Goal: Use online tool/utility: Utilize a website feature to perform a specific function

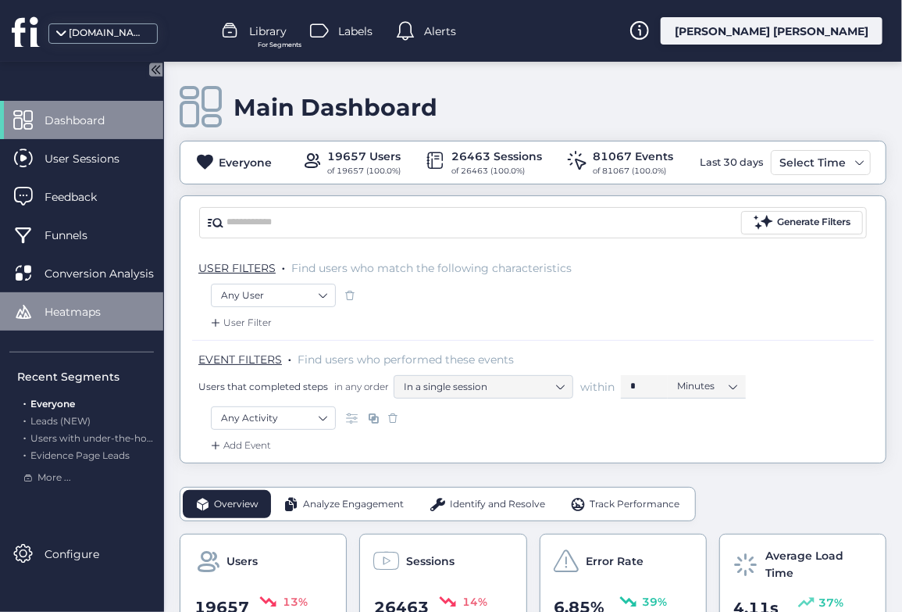
click at [123, 294] on div "Heatmaps" at bounding box center [81, 311] width 163 height 38
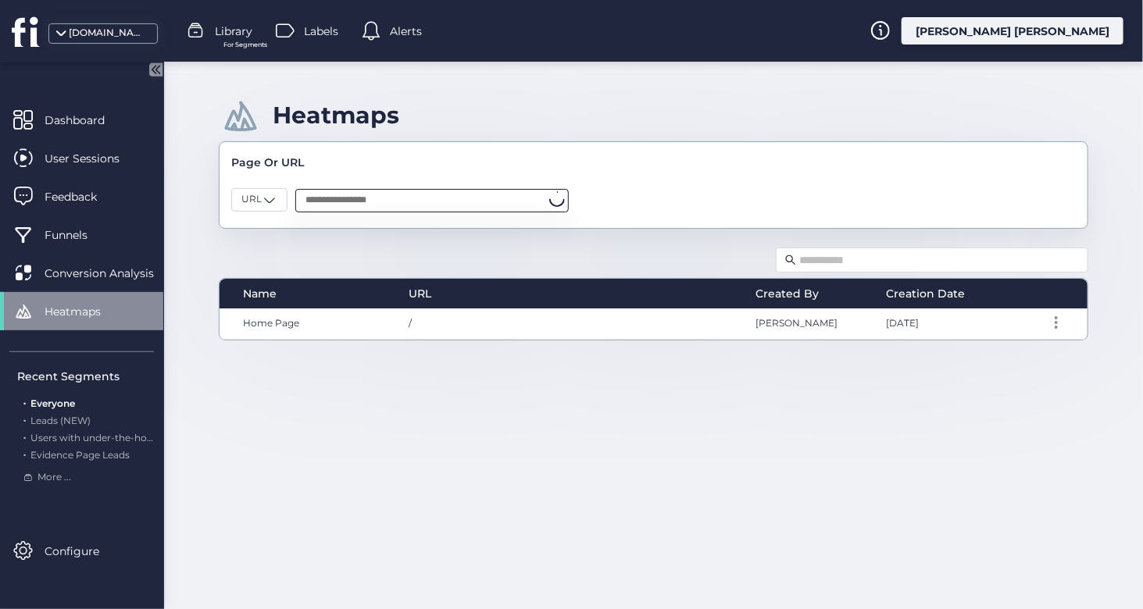
click at [367, 201] on input "text" at bounding box center [431, 200] width 273 height 23
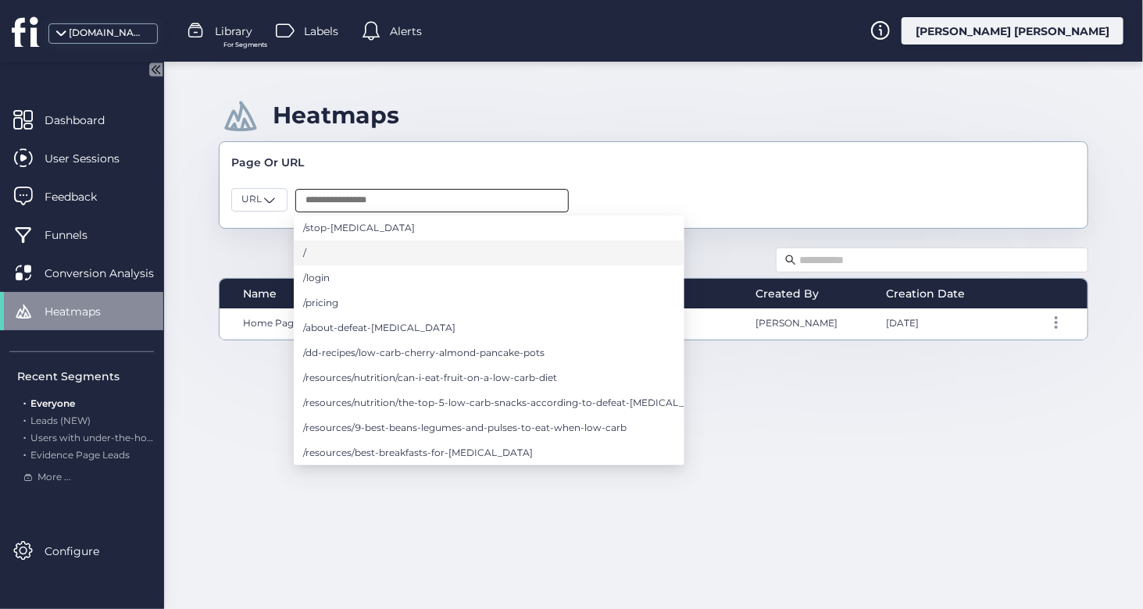
click at [366, 252] on li "/" at bounding box center [489, 253] width 391 height 25
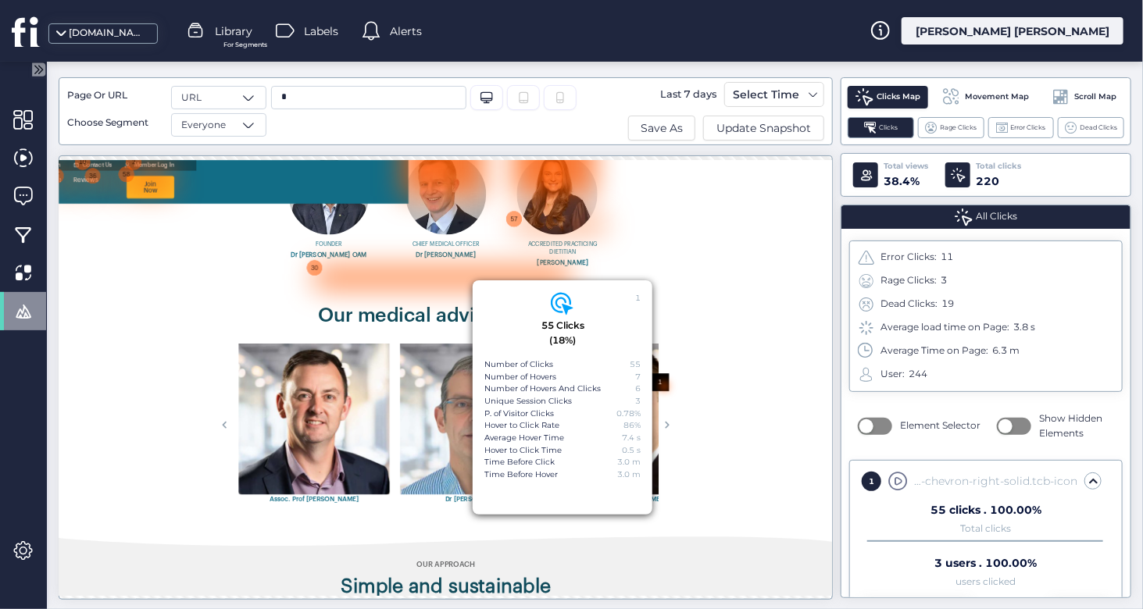
scroll to position [3770, 0]
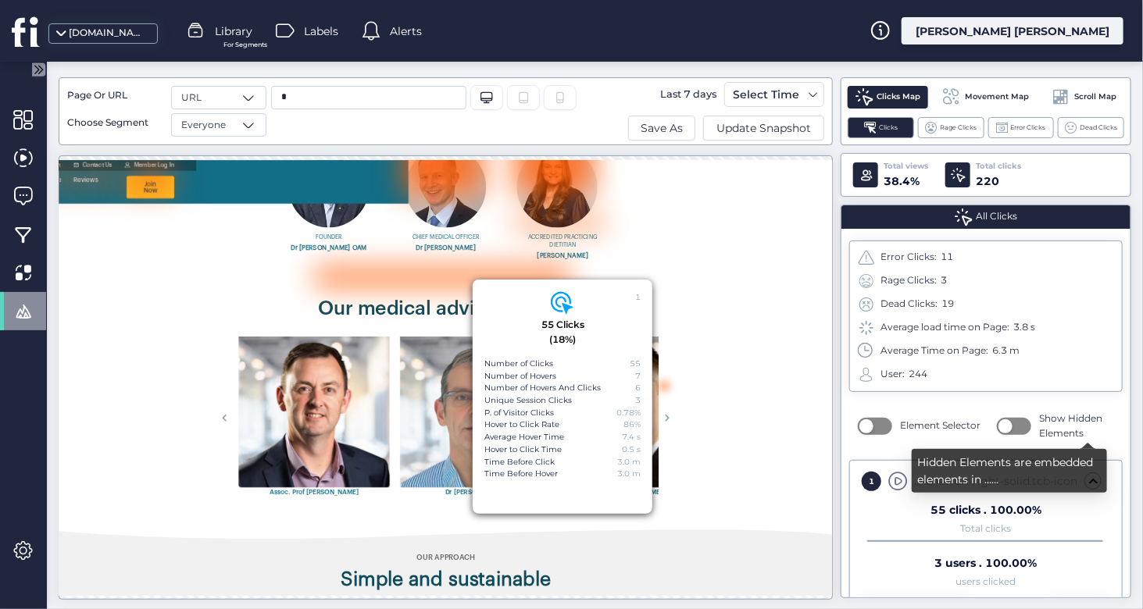
click at [902, 433] on div "Show Hidden Elements" at bounding box center [1055, 427] width 117 height 30
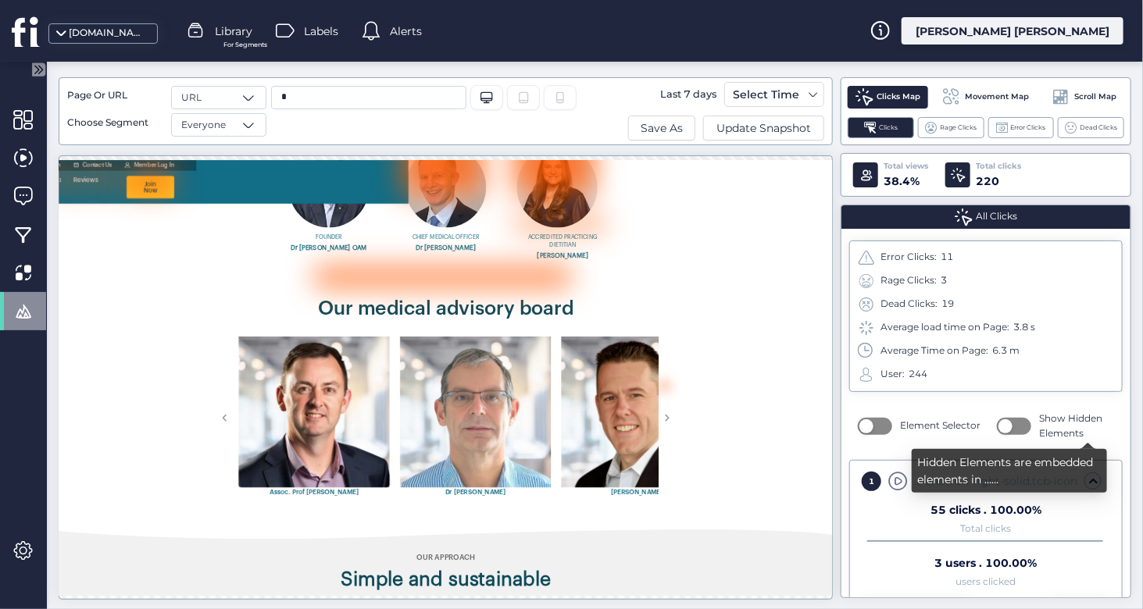
click at [902, 426] on button "button" at bounding box center [1014, 426] width 34 height 17
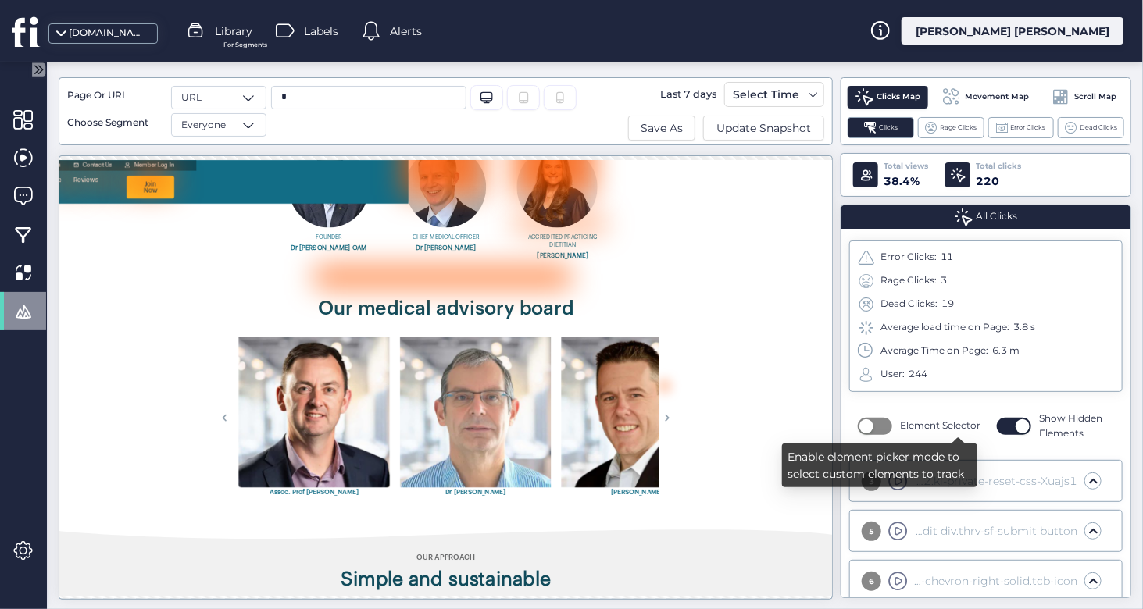
click at [891, 429] on div "Element Selector" at bounding box center [919, 426] width 123 height 18
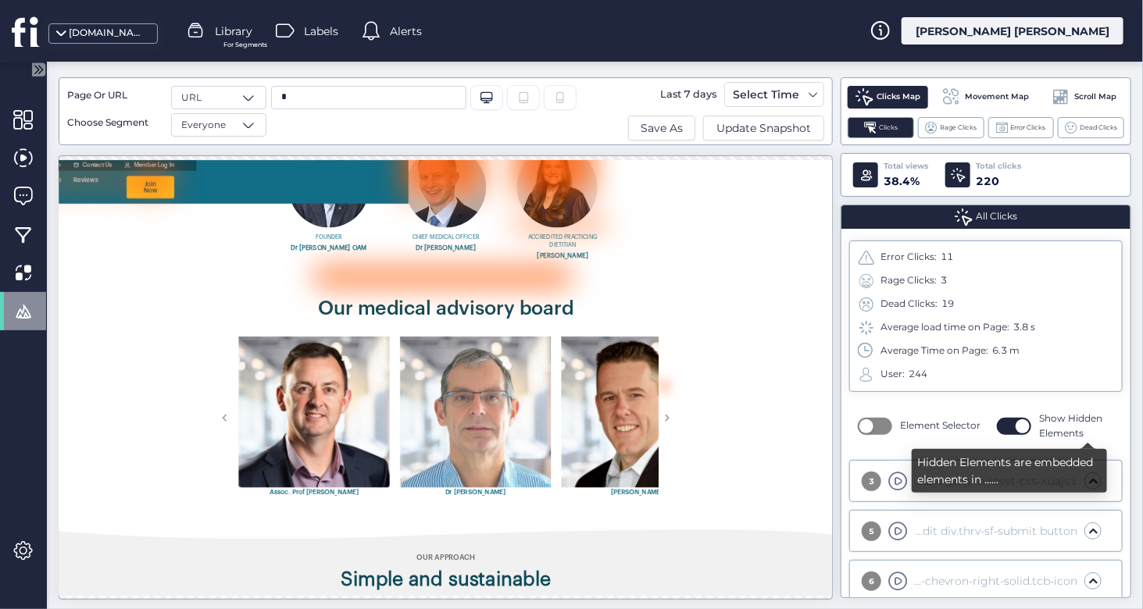
click at [902, 423] on button "button" at bounding box center [1014, 426] width 34 height 17
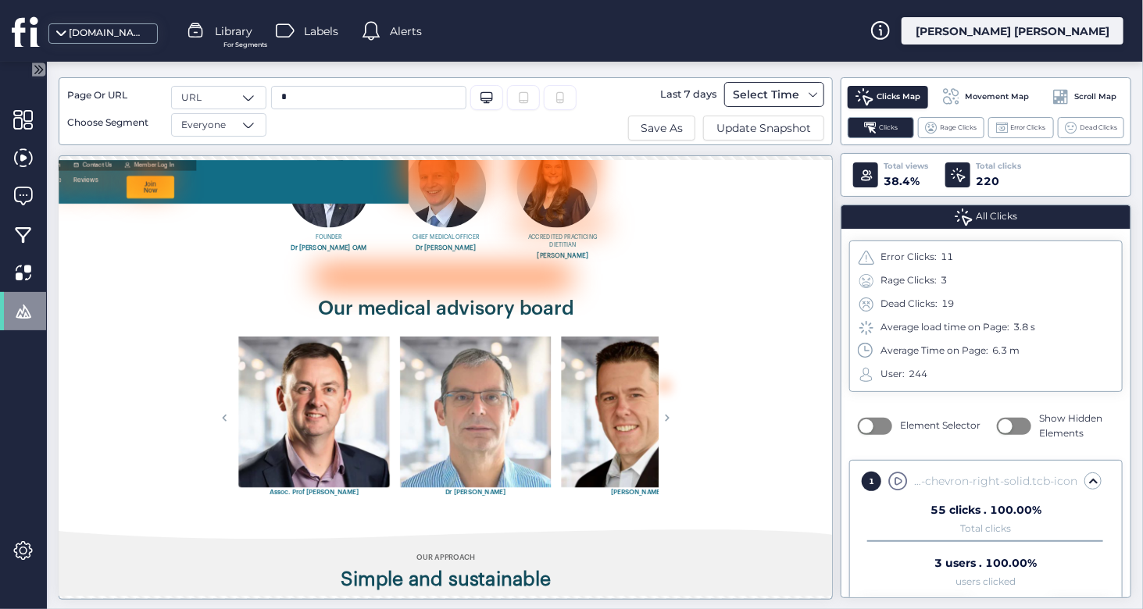
click at [741, 93] on div "Select Time" at bounding box center [766, 94] width 74 height 19
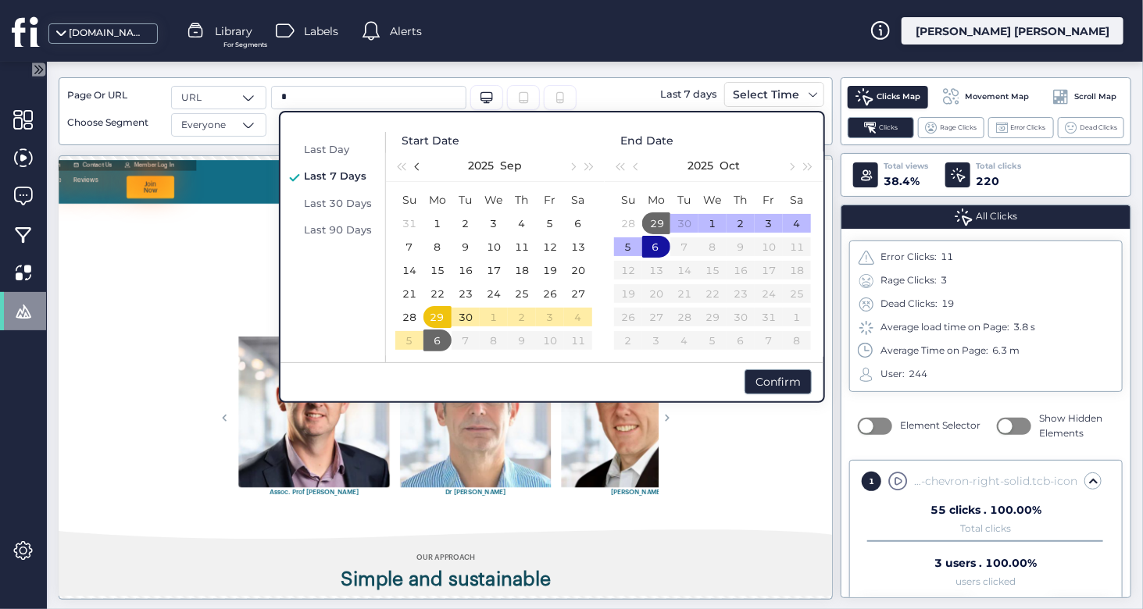
click at [418, 165] on span "button" at bounding box center [418, 167] width 8 height 8
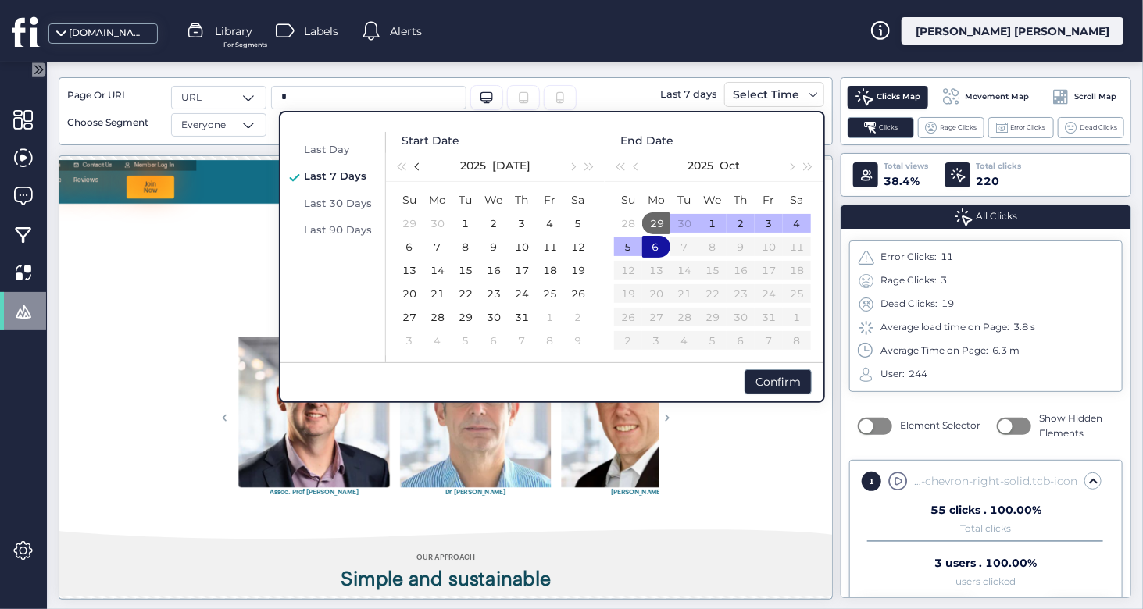
click at [418, 165] on span "button" at bounding box center [418, 167] width 8 height 8
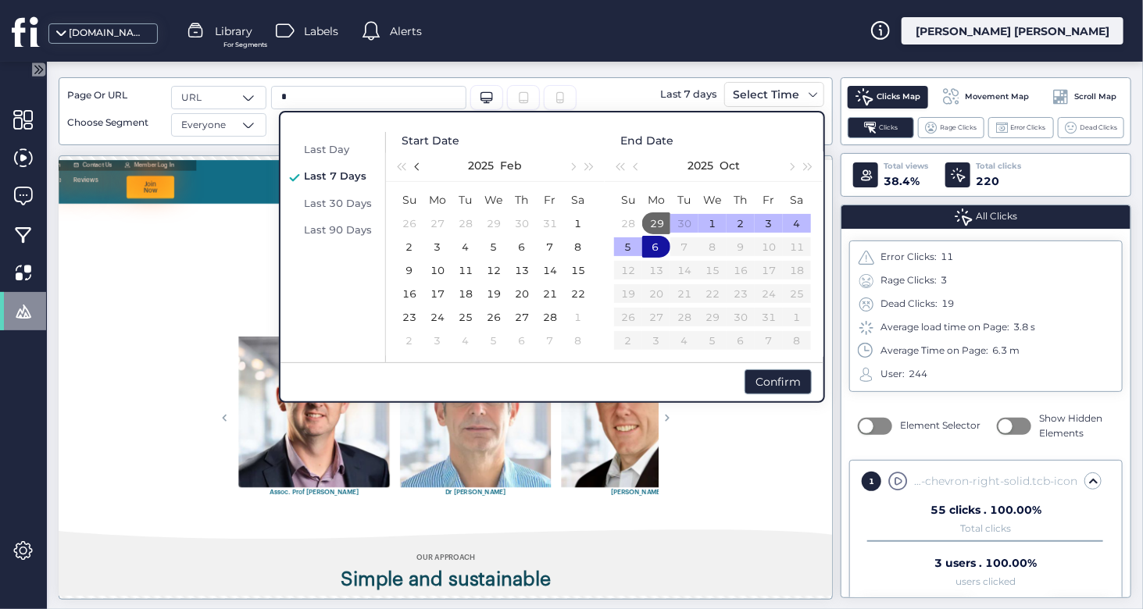
click at [418, 165] on span "button" at bounding box center [418, 167] width 8 height 8
click at [495, 219] on div "1" at bounding box center [493, 223] width 19 height 19
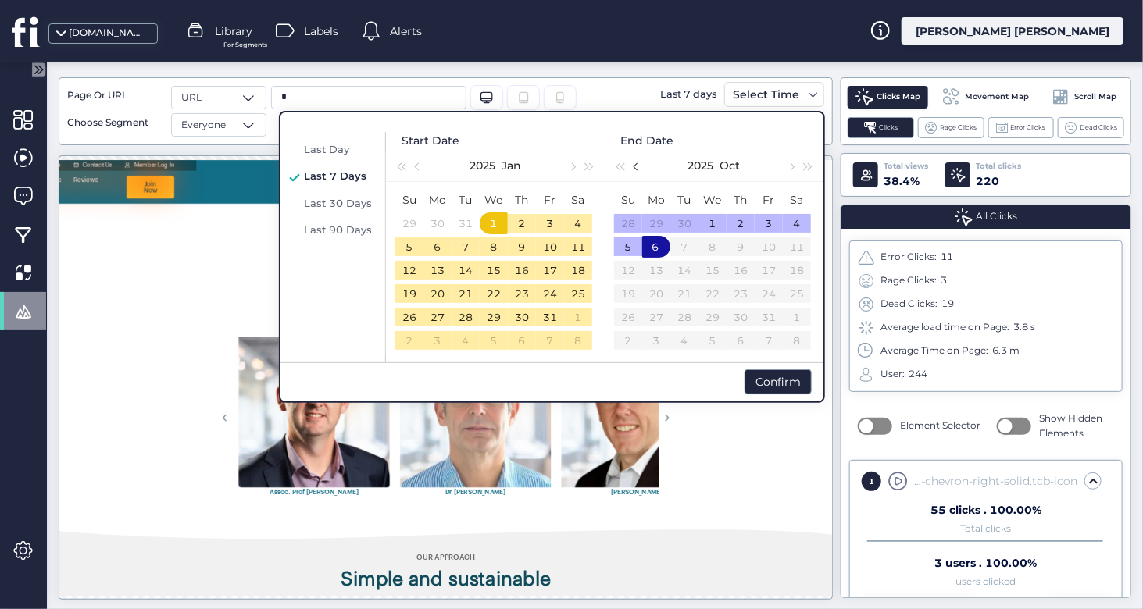
click at [638, 166] on span "button" at bounding box center [637, 167] width 8 height 8
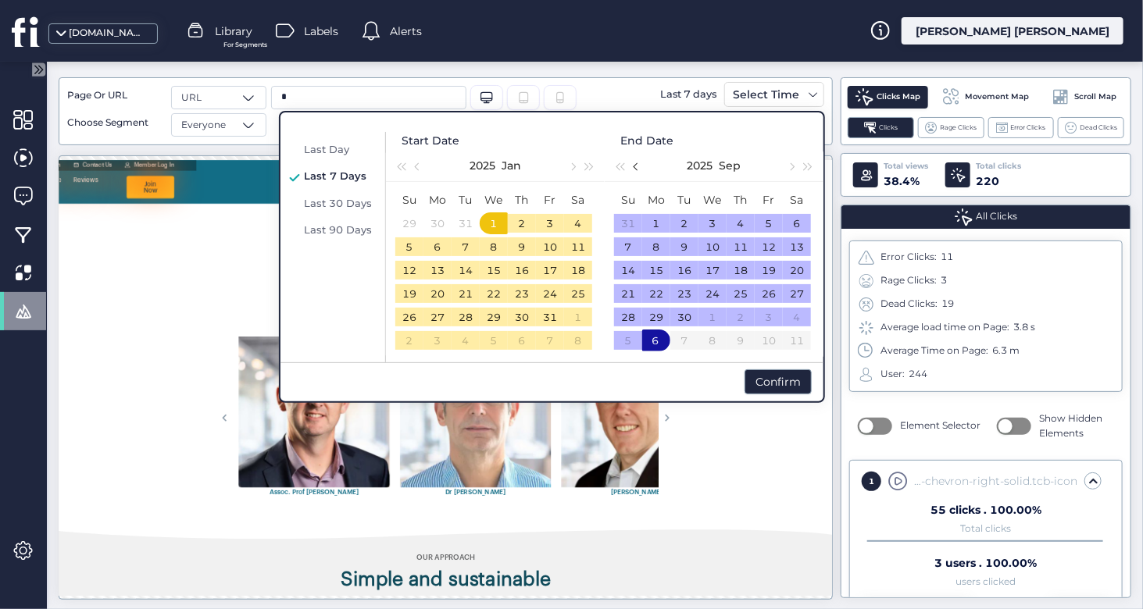
click at [638, 166] on span "button" at bounding box center [637, 167] width 8 height 8
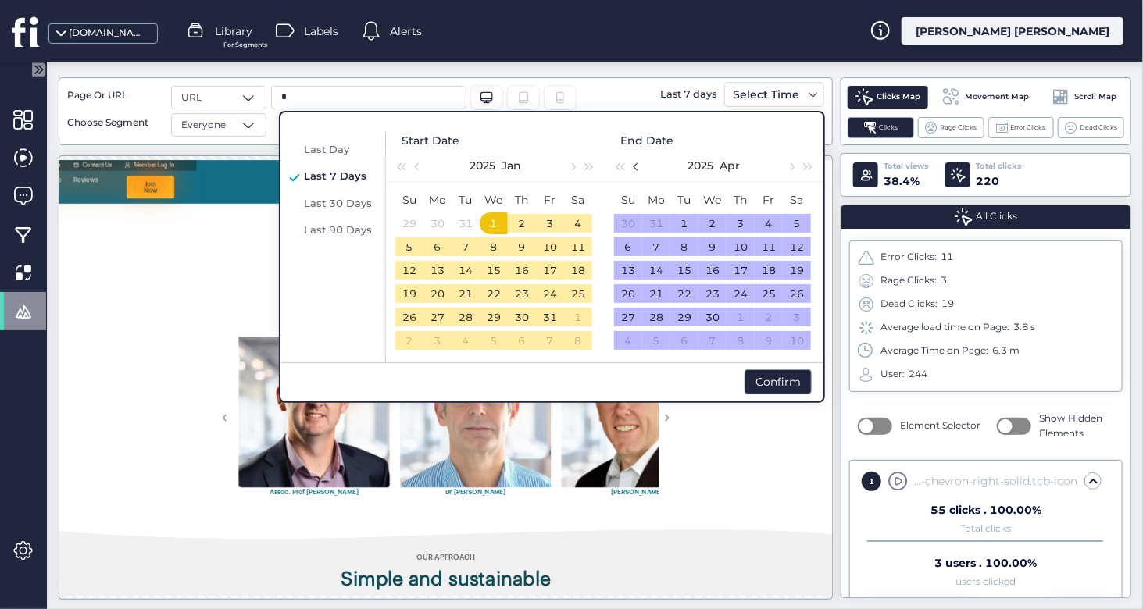
click at [638, 166] on span "button" at bounding box center [637, 167] width 8 height 8
click at [773, 309] on div "28" at bounding box center [768, 317] width 19 height 19
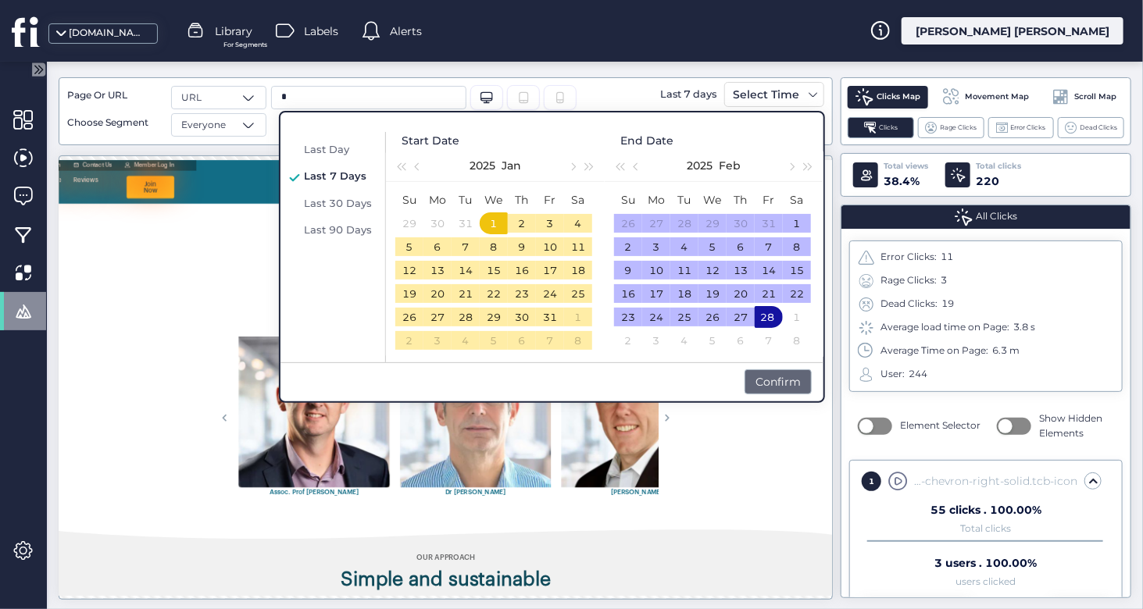
click at [791, 378] on div "Confirm" at bounding box center [778, 382] width 67 height 25
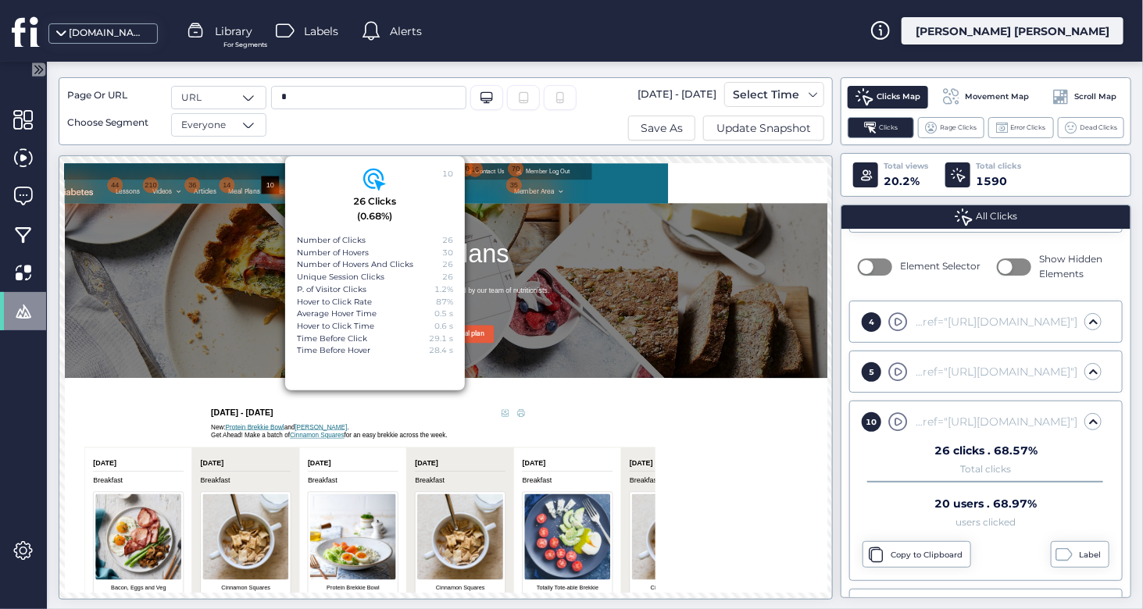
scroll to position [164, 0]
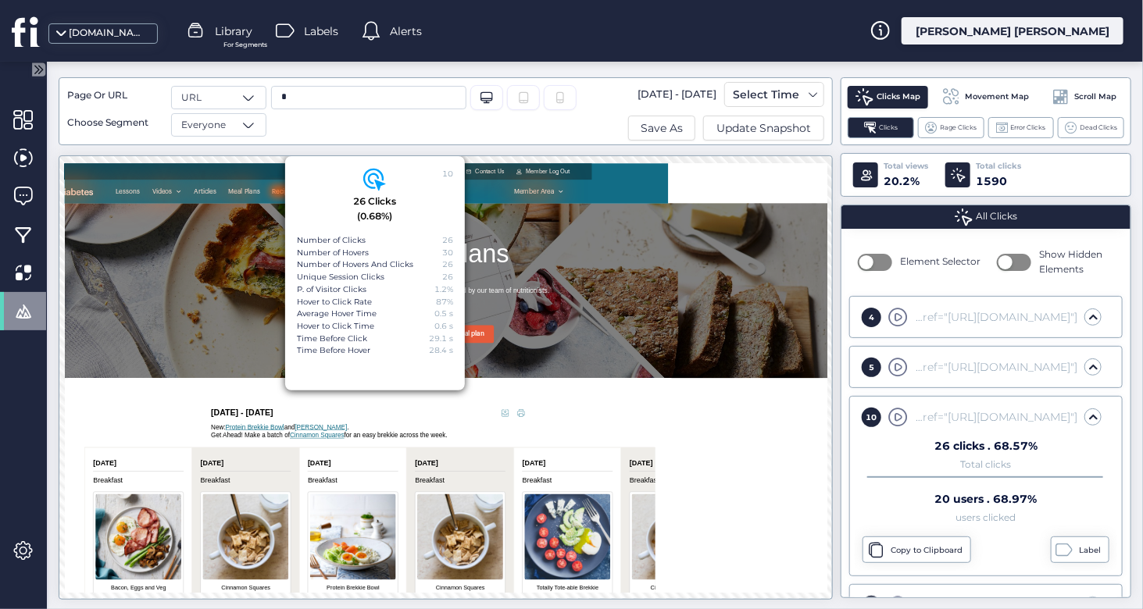
click at [497, 130] on div "* Desktop/Laptop Tablet" at bounding box center [413, 111] width 295 height 51
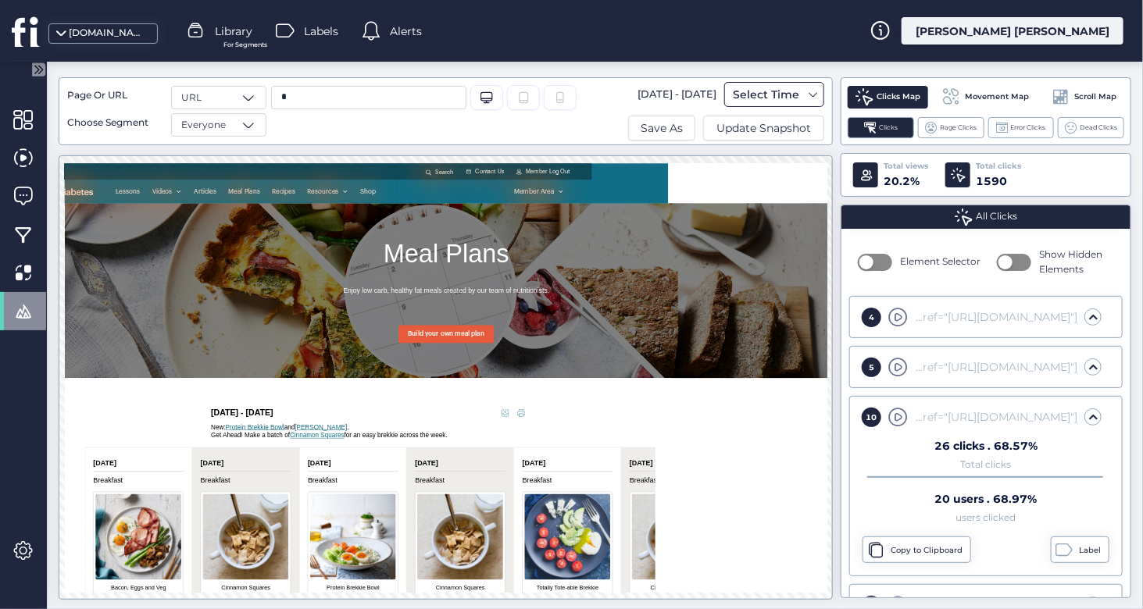
click at [774, 100] on div "Select Time" at bounding box center [766, 94] width 74 height 19
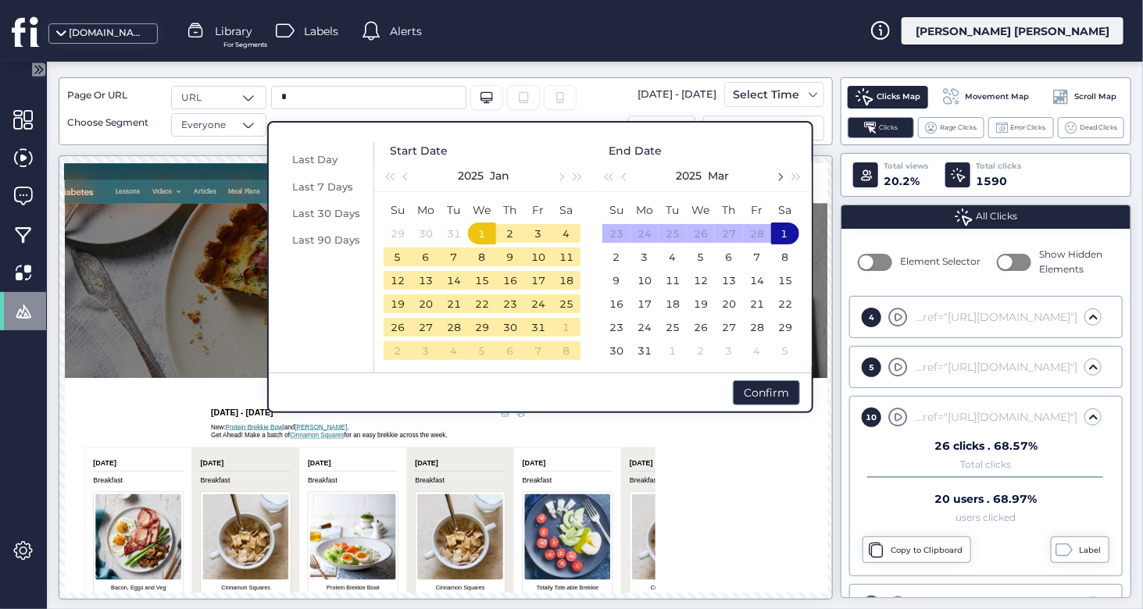
click at [783, 180] on button "button" at bounding box center [778, 175] width 17 height 31
click at [623, 178] on span "button" at bounding box center [626, 177] width 8 height 8
click at [785, 234] on div "1" at bounding box center [784, 233] width 19 height 19
click at [560, 179] on span "button" at bounding box center [560, 177] width 8 height 8
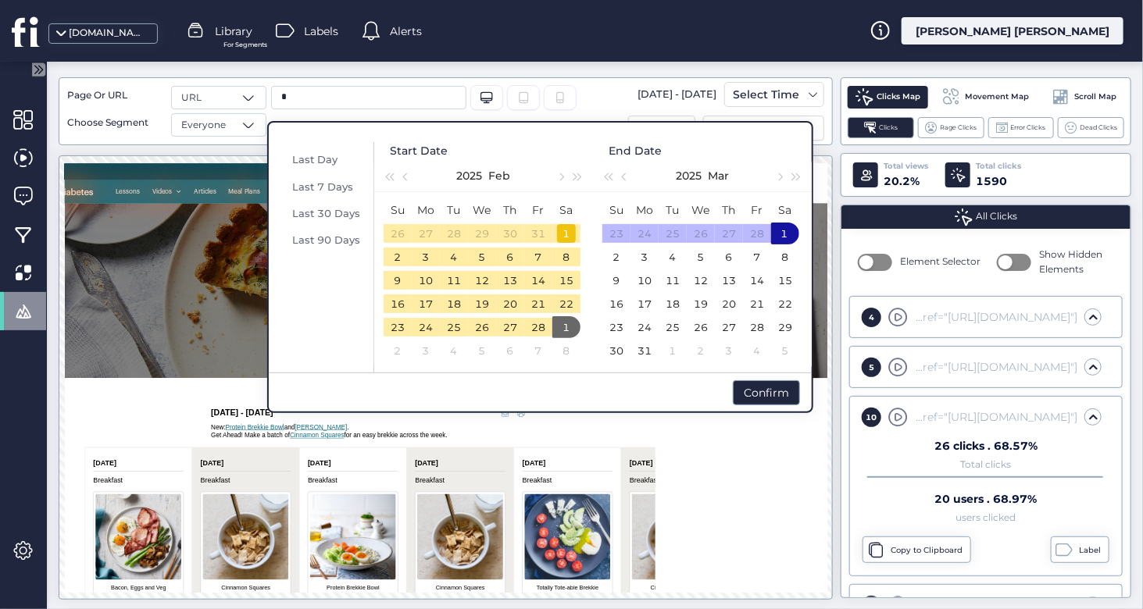
click at [568, 234] on div "1" at bounding box center [566, 233] width 19 height 19
click at [780, 280] on div "15" at bounding box center [785, 280] width 19 height 19
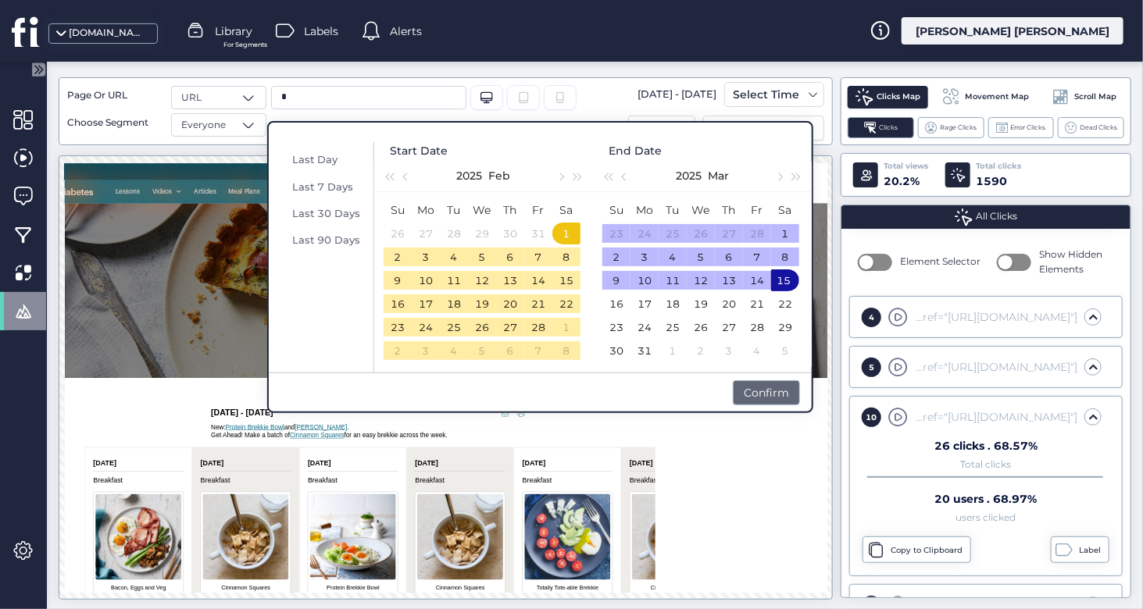
click at [764, 396] on div "Confirm" at bounding box center [766, 392] width 67 height 25
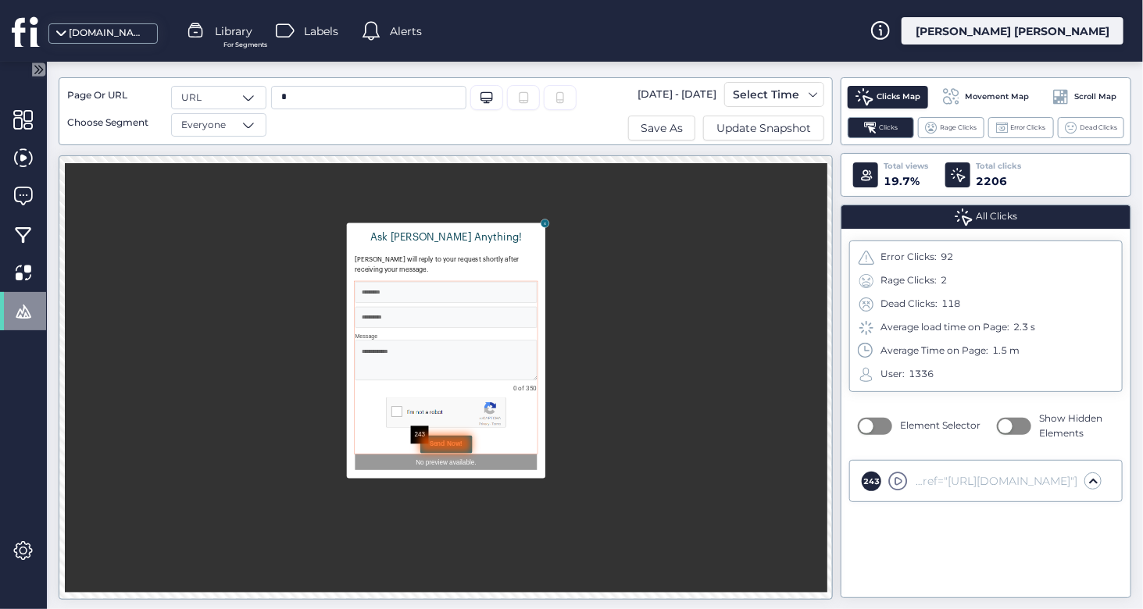
scroll to position [6, 0]
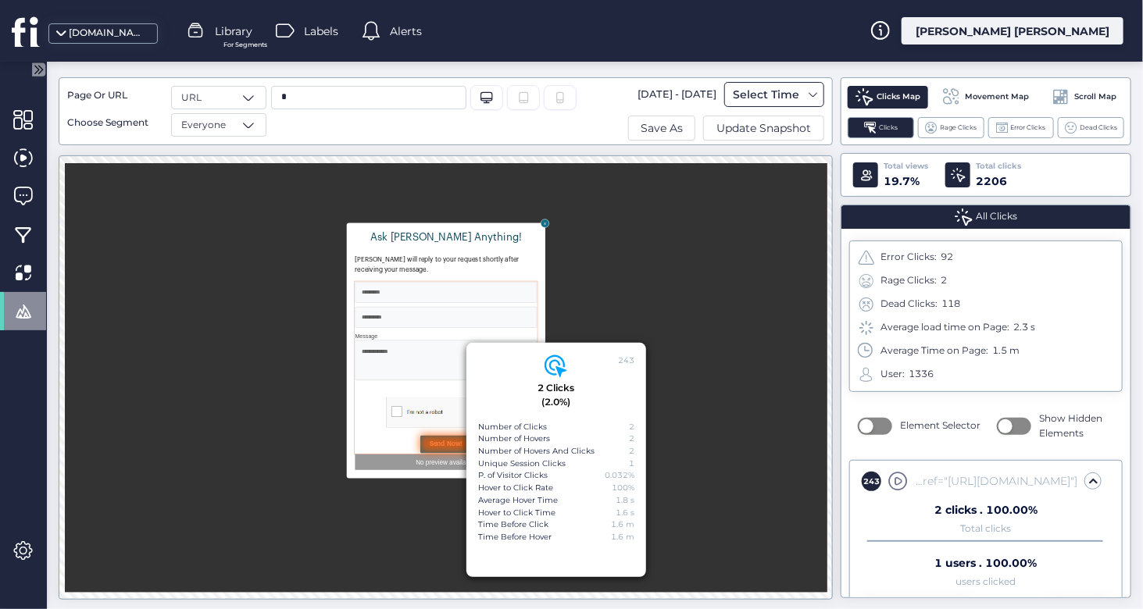
click at [758, 95] on div "Select Time" at bounding box center [766, 94] width 74 height 19
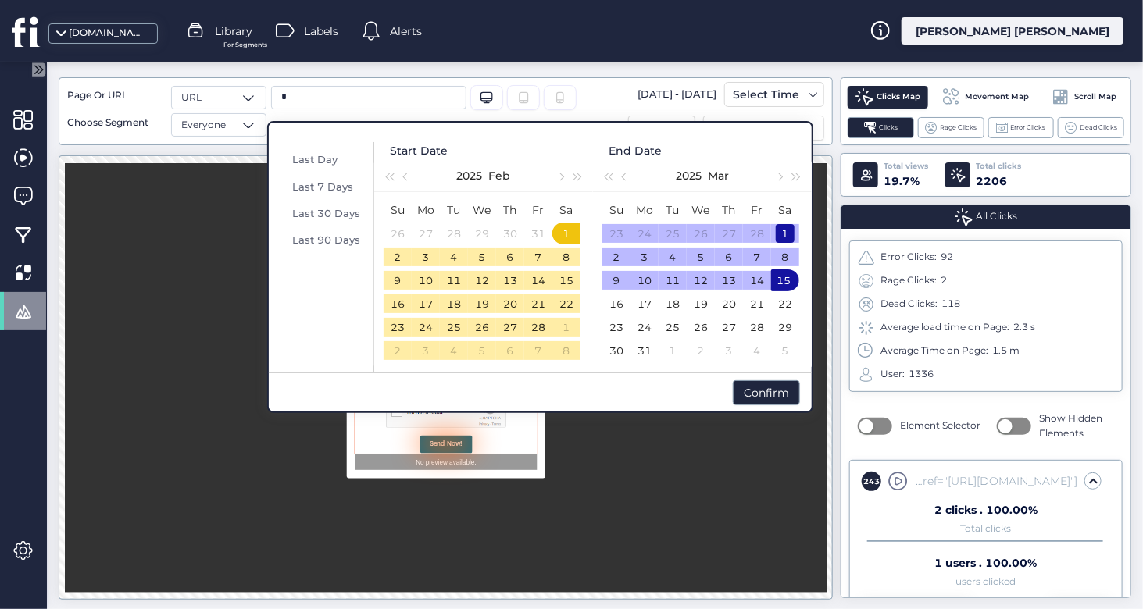
click at [782, 234] on div "1" at bounding box center [785, 233] width 19 height 19
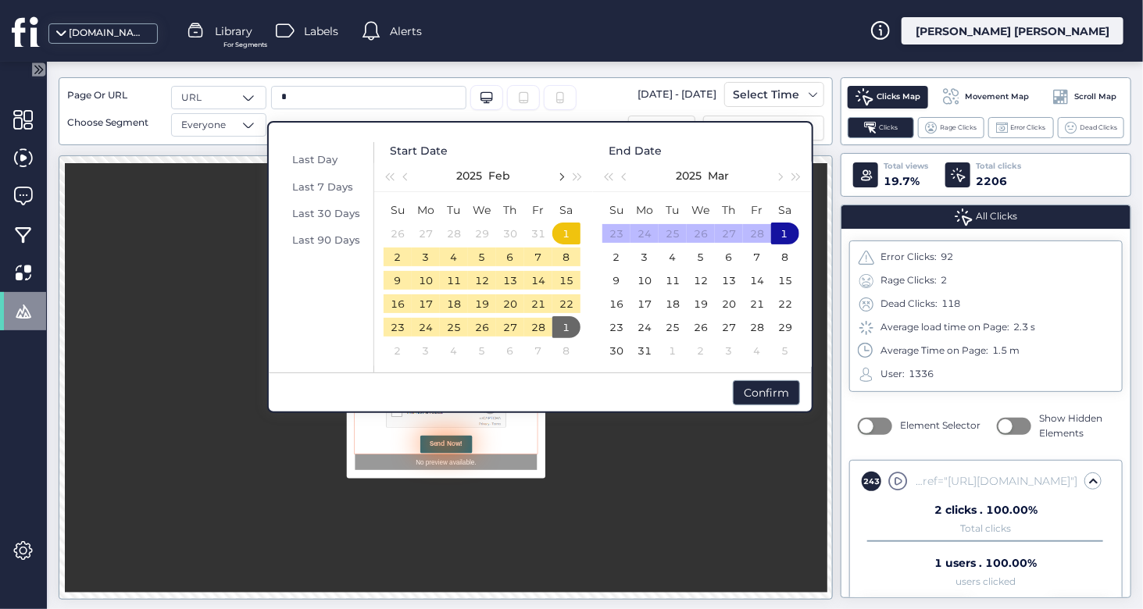
click at [563, 179] on span "button" at bounding box center [560, 177] width 8 height 8
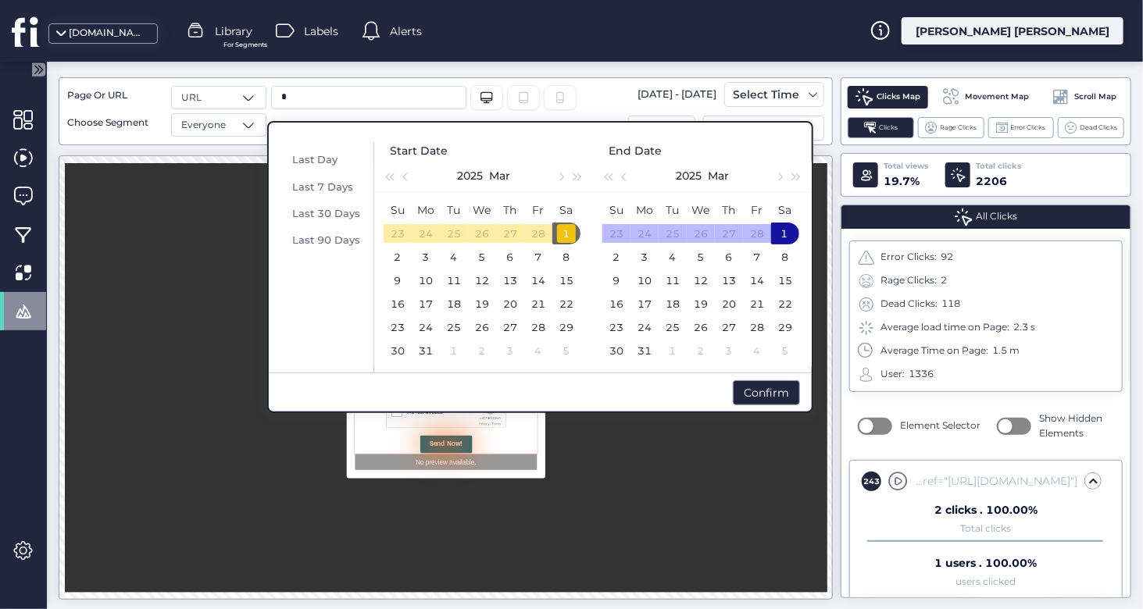
click at [566, 223] on div "1" at bounding box center [566, 234] width 28 height 22
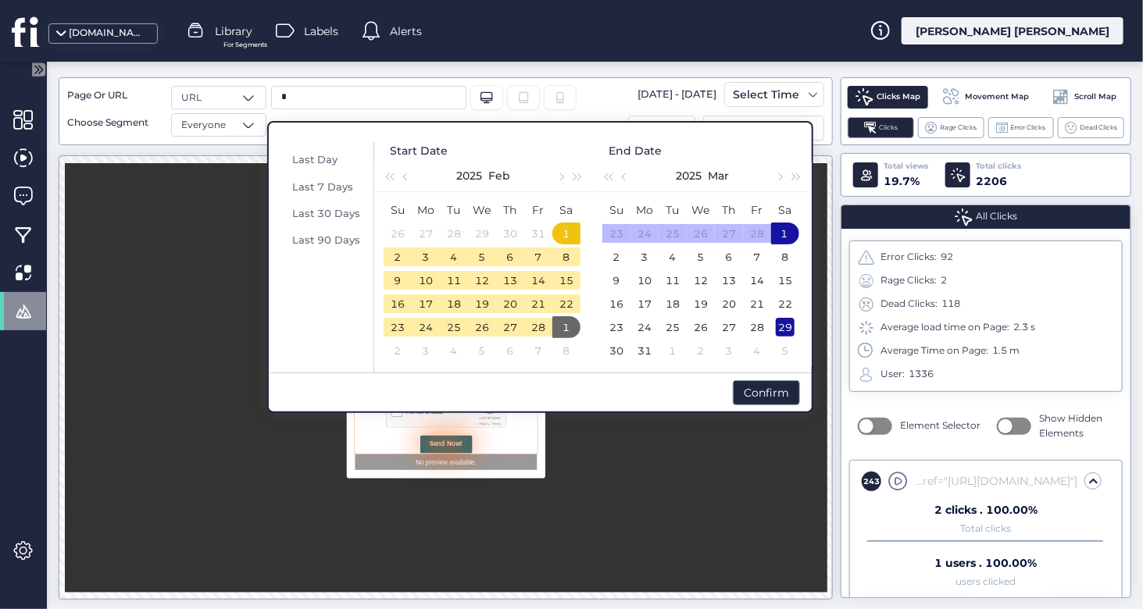
click at [787, 326] on div "29" at bounding box center [785, 327] width 19 height 19
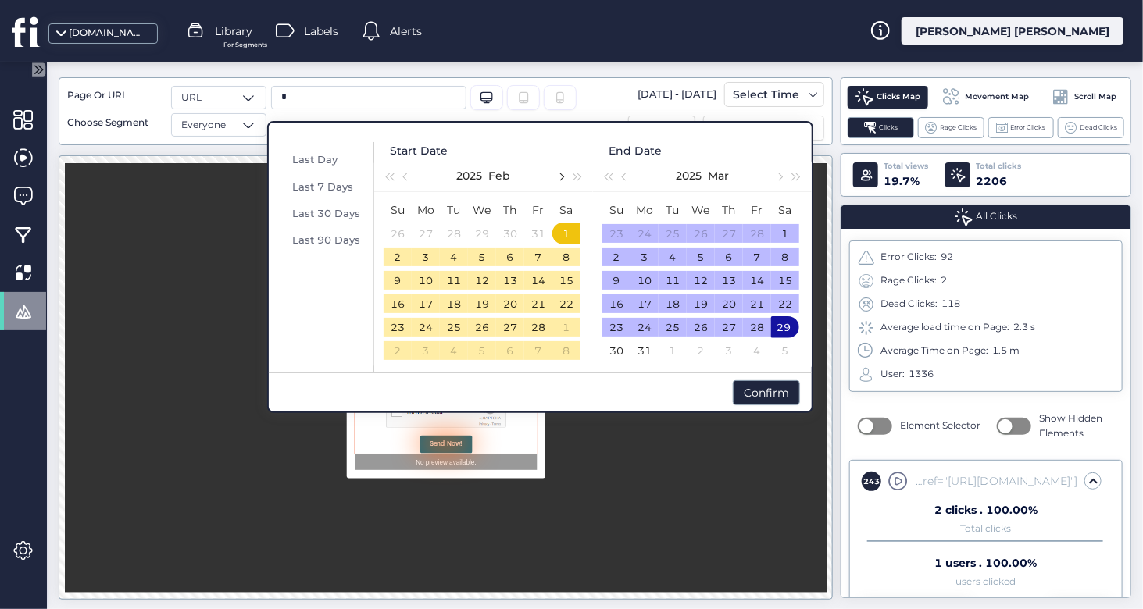
click at [560, 184] on button "button" at bounding box center [560, 175] width 17 height 31
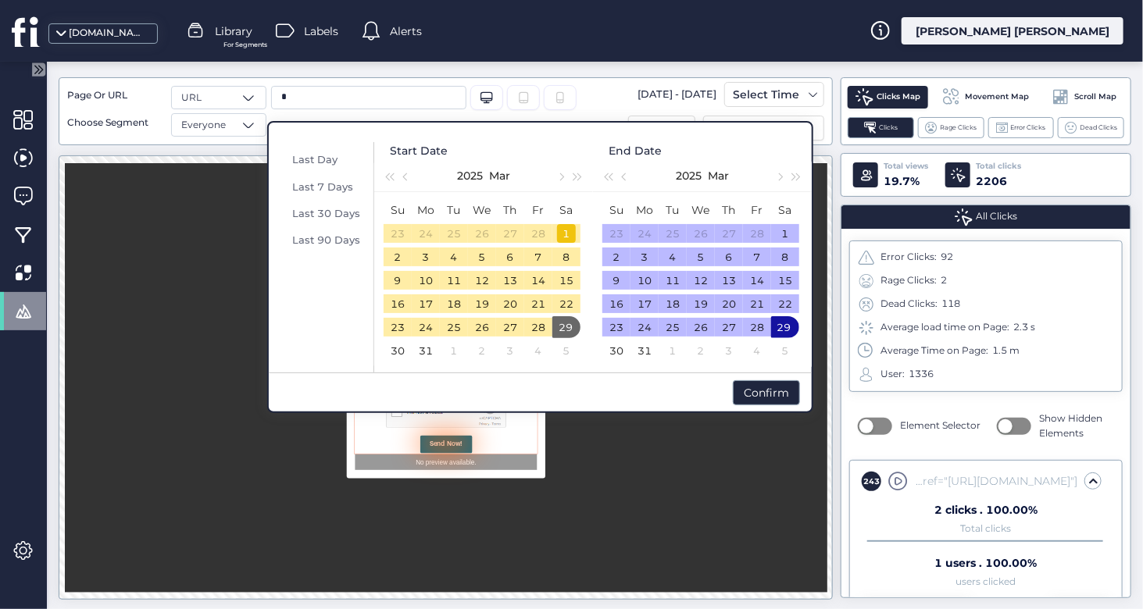
click at [569, 235] on div "1" at bounding box center [566, 233] width 19 height 19
click at [570, 232] on div "1" at bounding box center [566, 233] width 19 height 19
click at [539, 249] on div "7" at bounding box center [538, 257] width 19 height 19
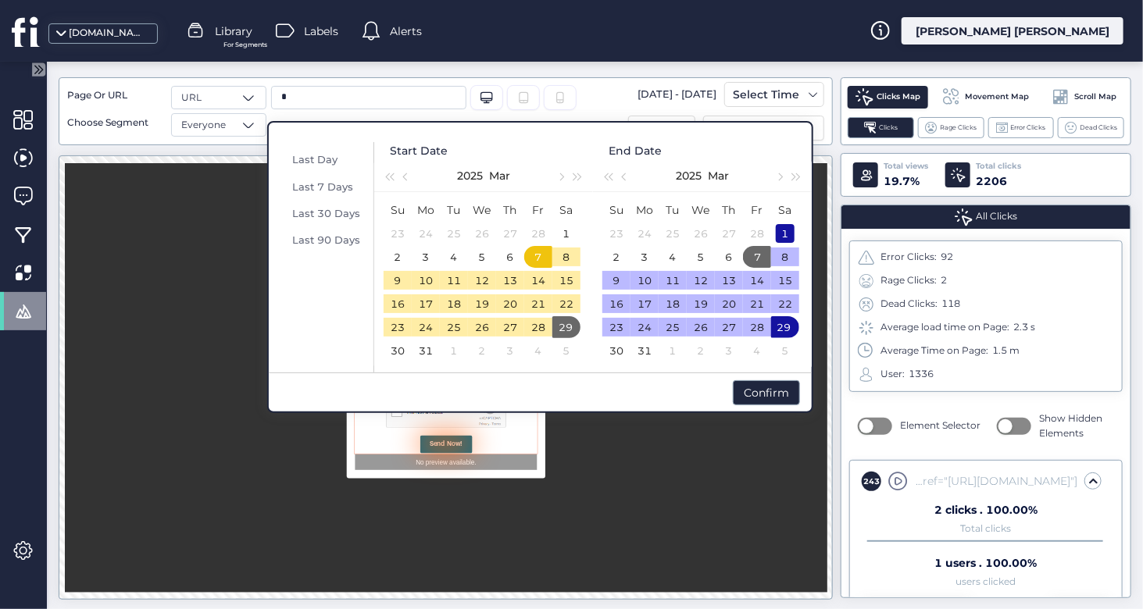
click at [794, 234] on div "1" at bounding box center [785, 233] width 19 height 19
click at [605, 250] on td "2" at bounding box center [616, 256] width 28 height 23
click at [616, 260] on div "2" at bounding box center [616, 257] width 19 height 19
click at [402, 255] on div "2" at bounding box center [397, 257] width 19 height 19
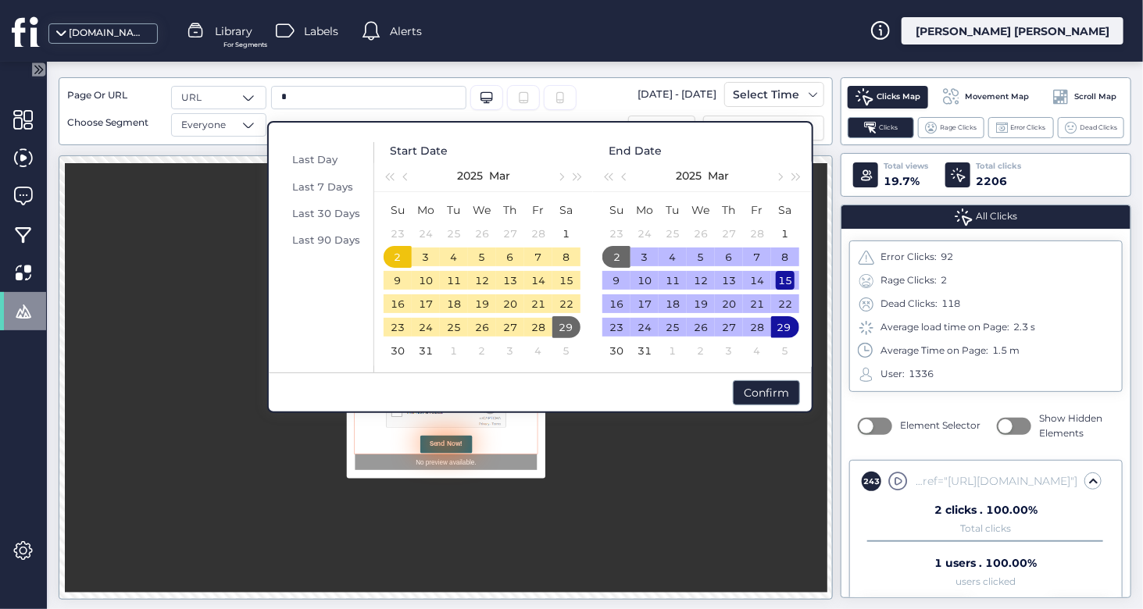
click at [784, 281] on div "15" at bounding box center [785, 280] width 19 height 19
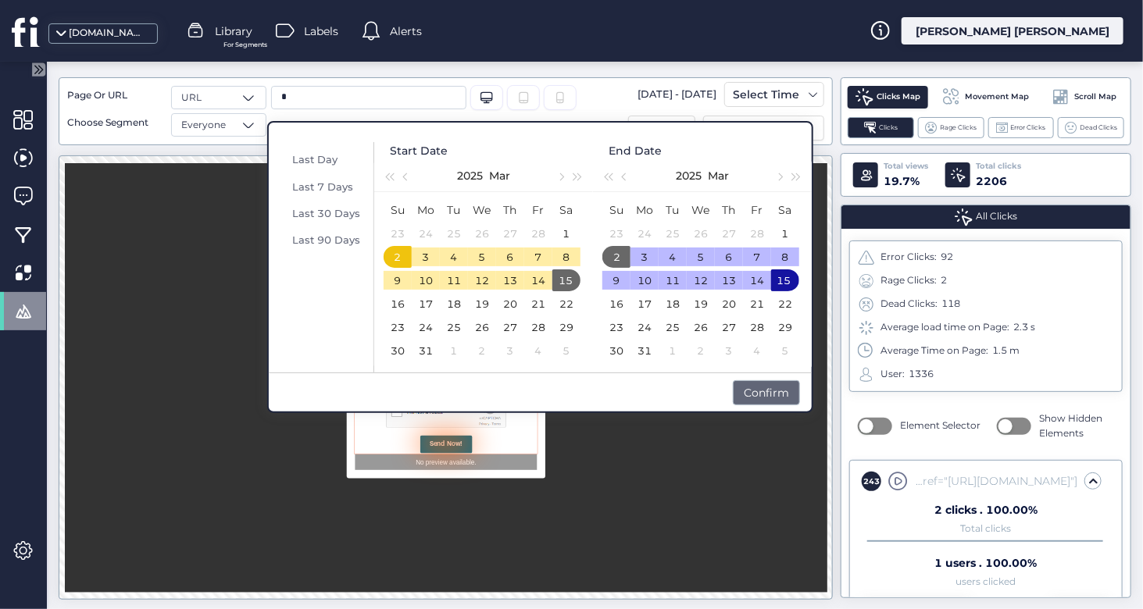
click at [783, 395] on div "Confirm" at bounding box center [766, 392] width 67 height 25
